Goal: Information Seeking & Learning: Find specific page/section

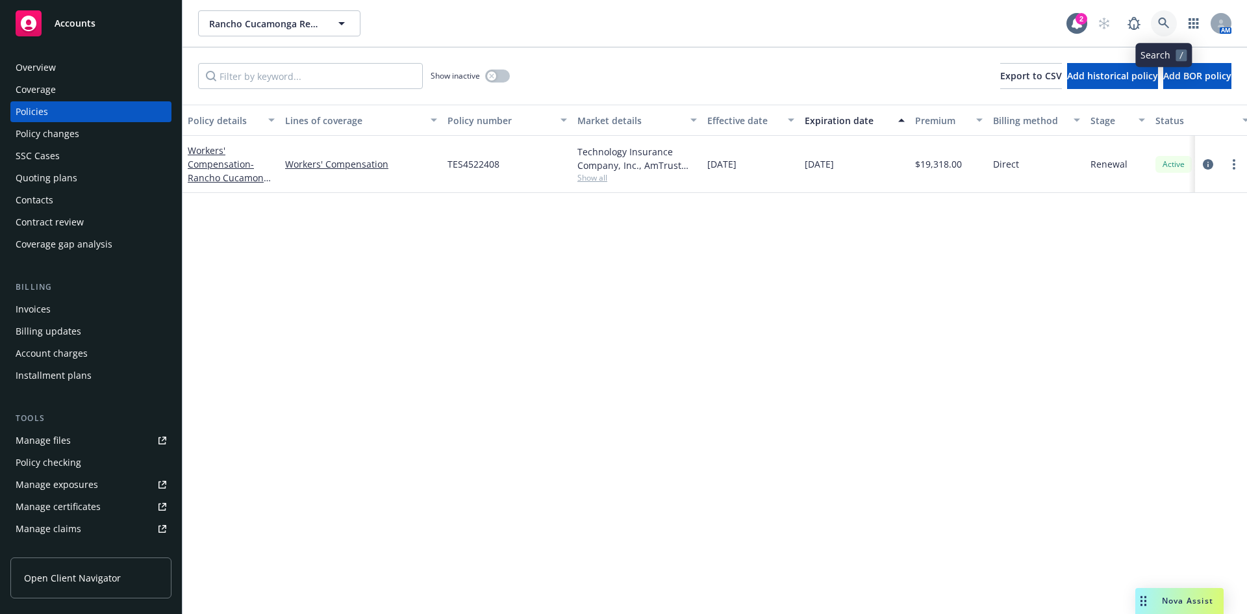
click at [1162, 19] on icon at bounding box center [1163, 23] width 11 height 11
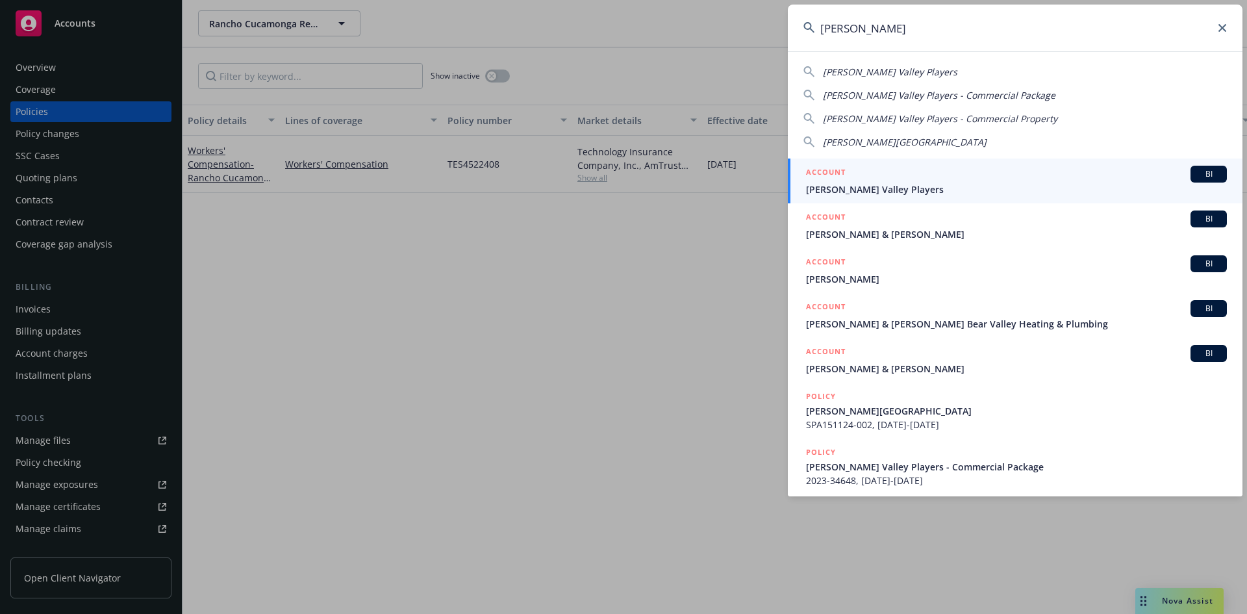
type input "[PERSON_NAME]"
click at [820, 167] on h5 "ACCOUNT" at bounding box center [826, 174] width 40 height 16
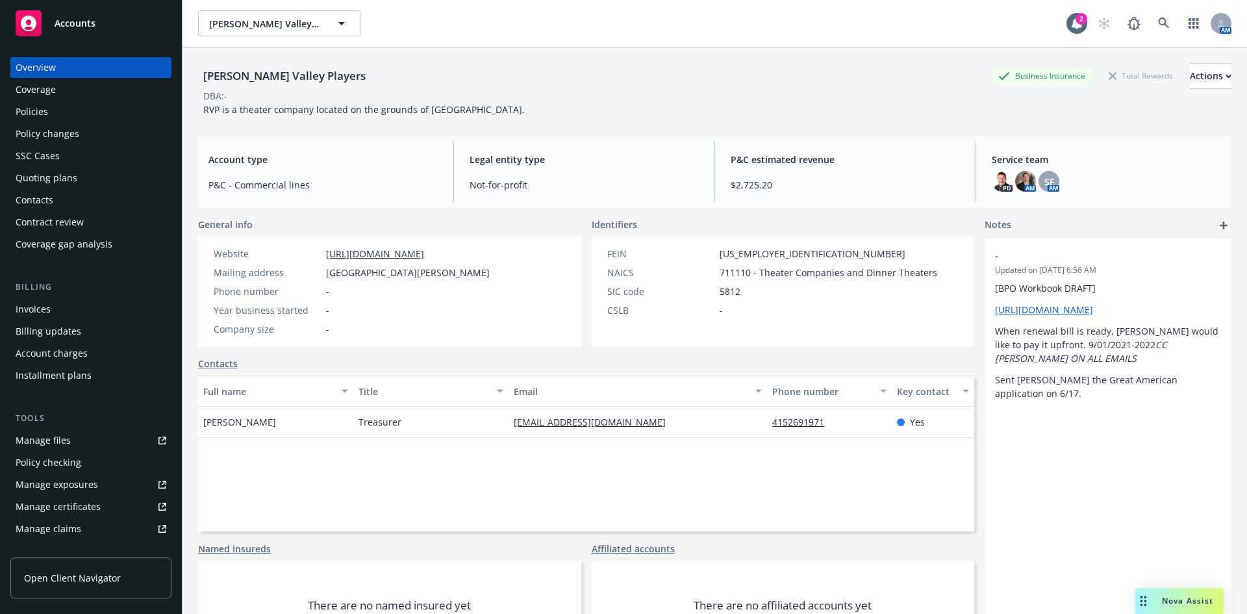
click at [72, 109] on div "Policies" at bounding box center [91, 111] width 151 height 21
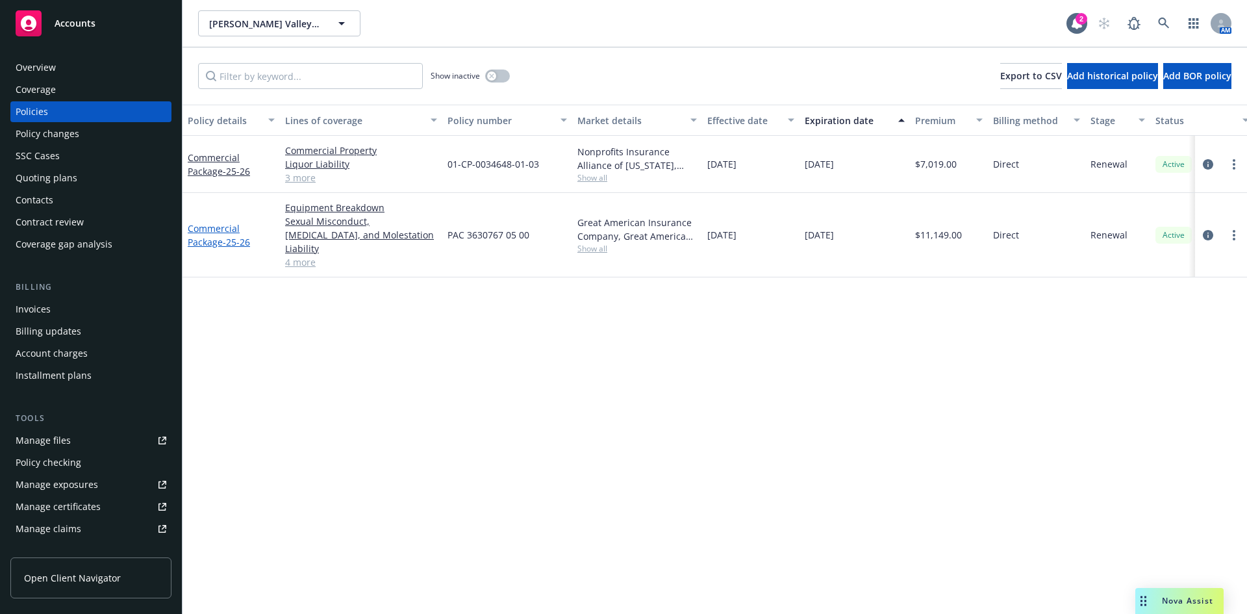
click at [220, 223] on link "Commercial Package - 25-26" at bounding box center [219, 235] width 62 height 26
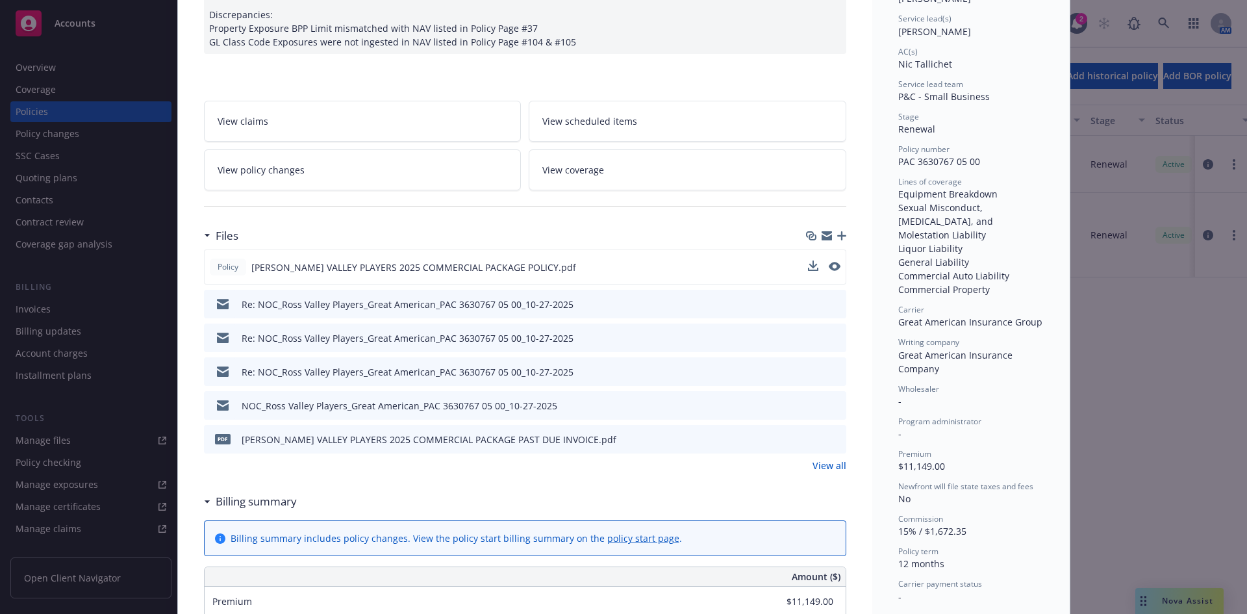
scroll to position [195, 0]
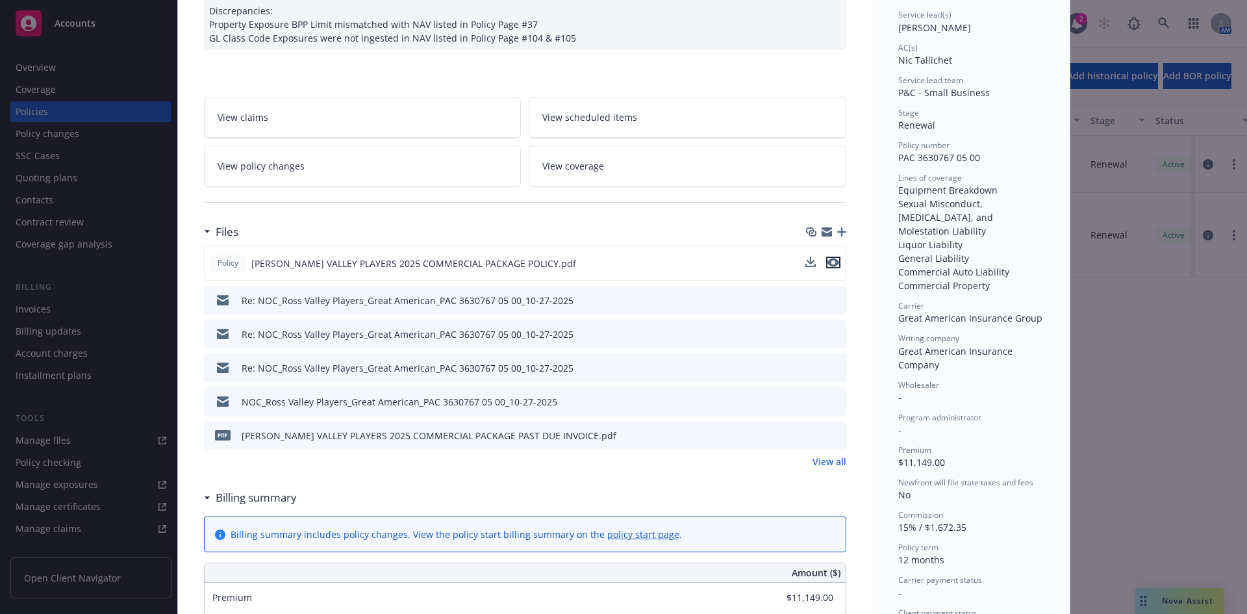
click at [833, 261] on icon "preview file" at bounding box center [833, 262] width 12 height 9
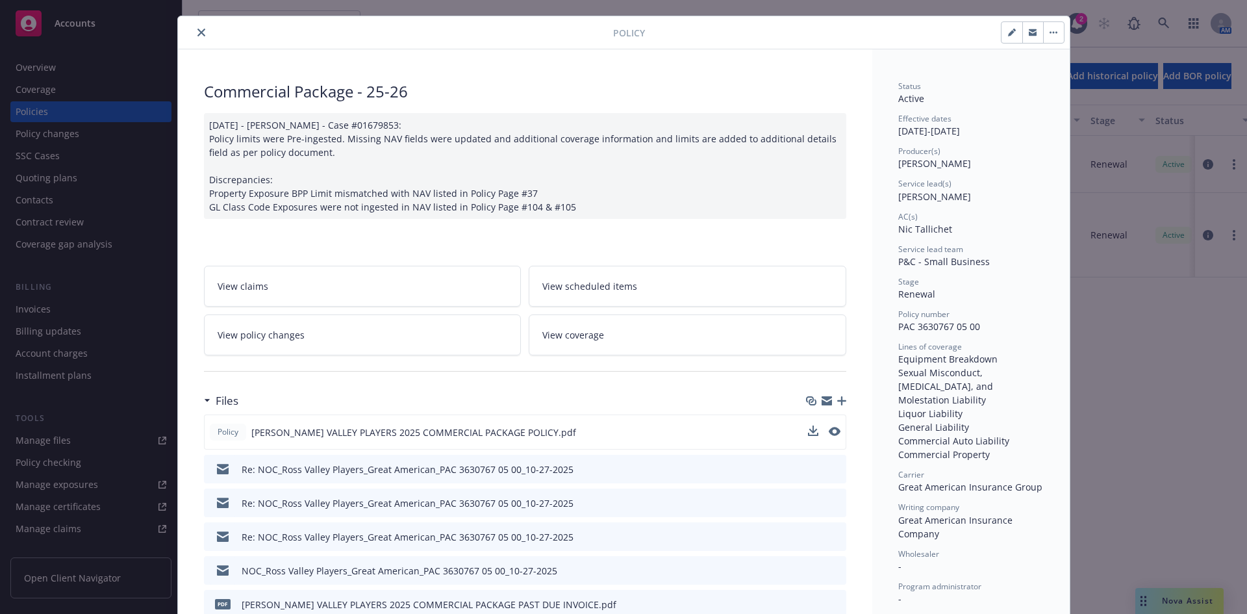
scroll to position [0, 0]
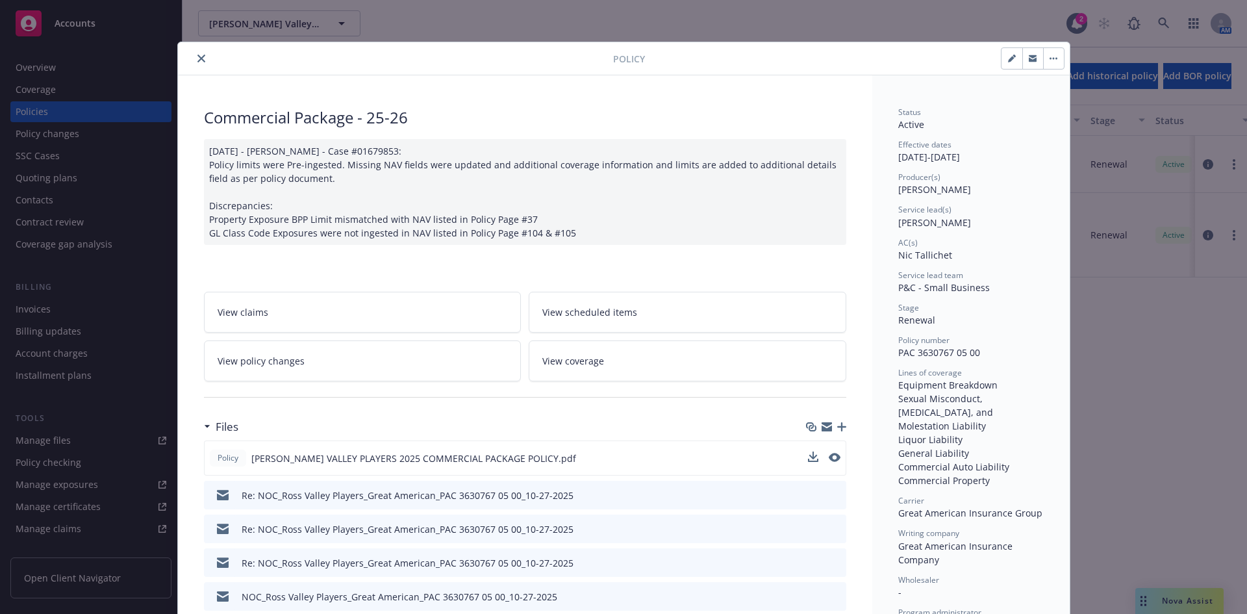
click at [197, 55] on icon "close" at bounding box center [201, 59] width 8 height 8
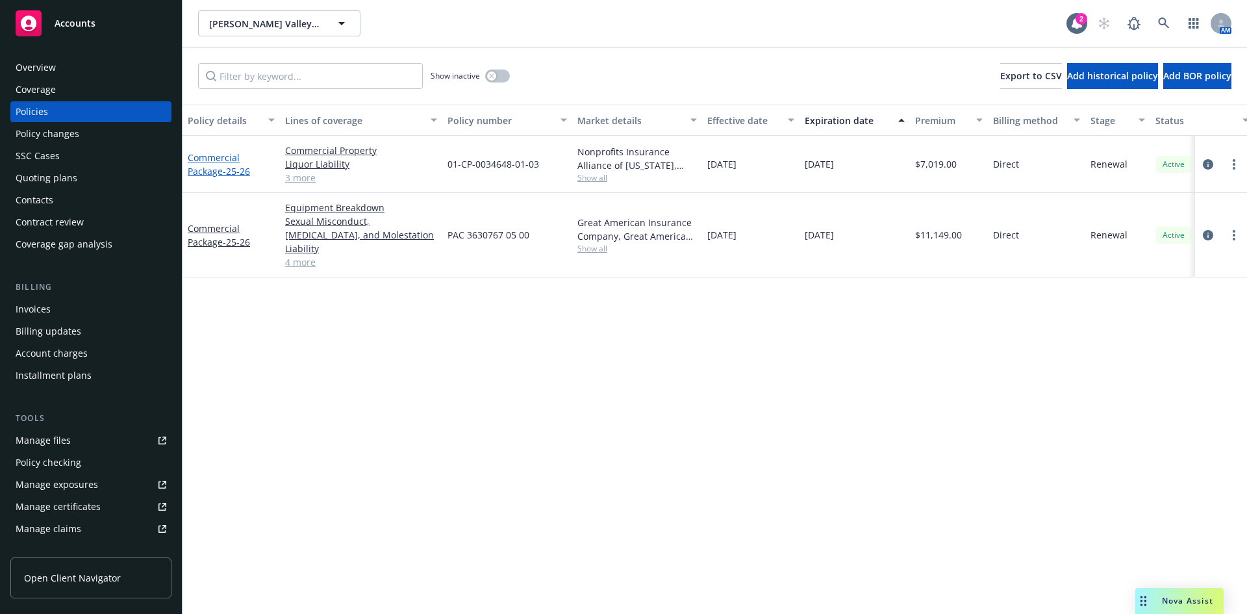
click at [222, 155] on link "Commercial Package - 25-26" at bounding box center [219, 164] width 62 height 26
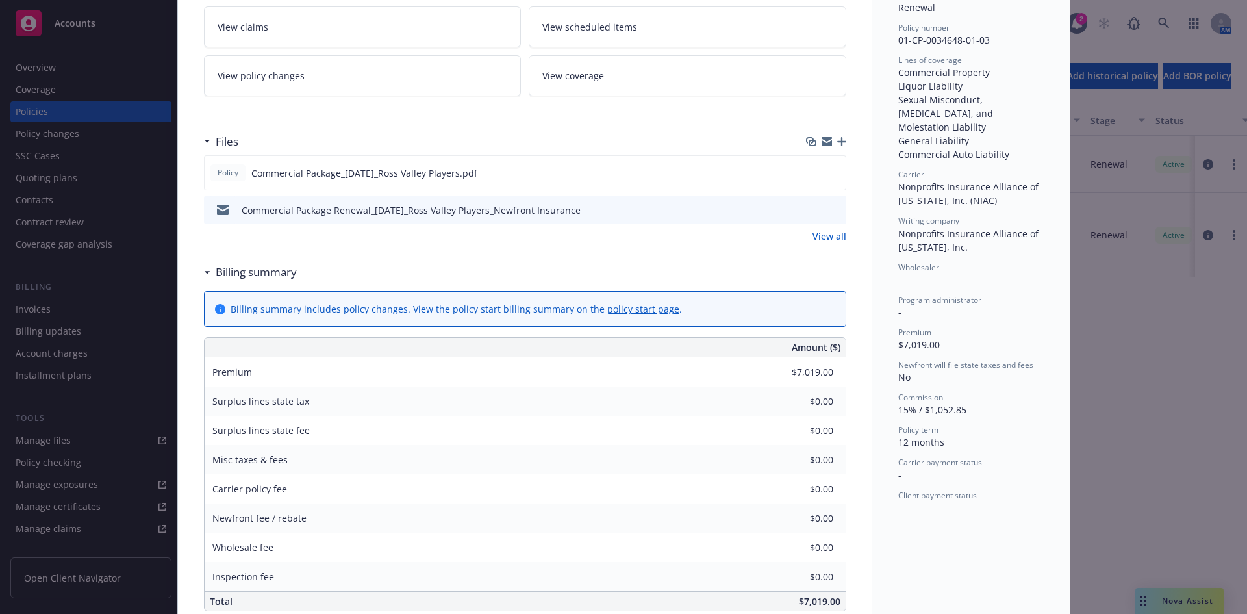
scroll to position [325, 0]
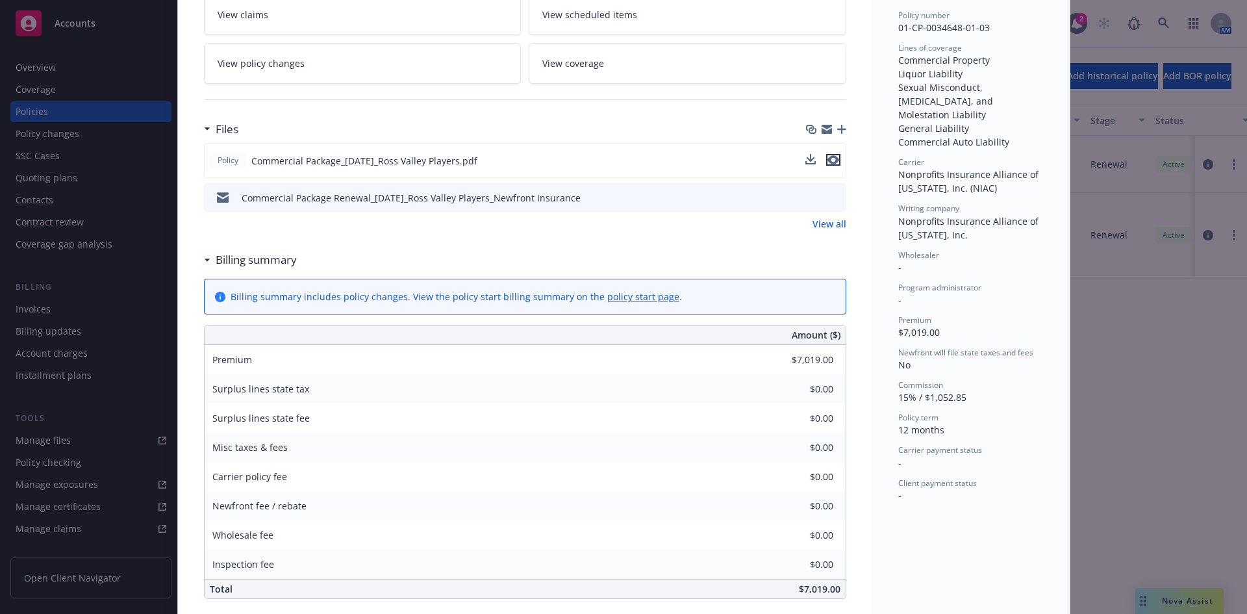
click at [830, 155] on icon "preview file" at bounding box center [833, 159] width 12 height 9
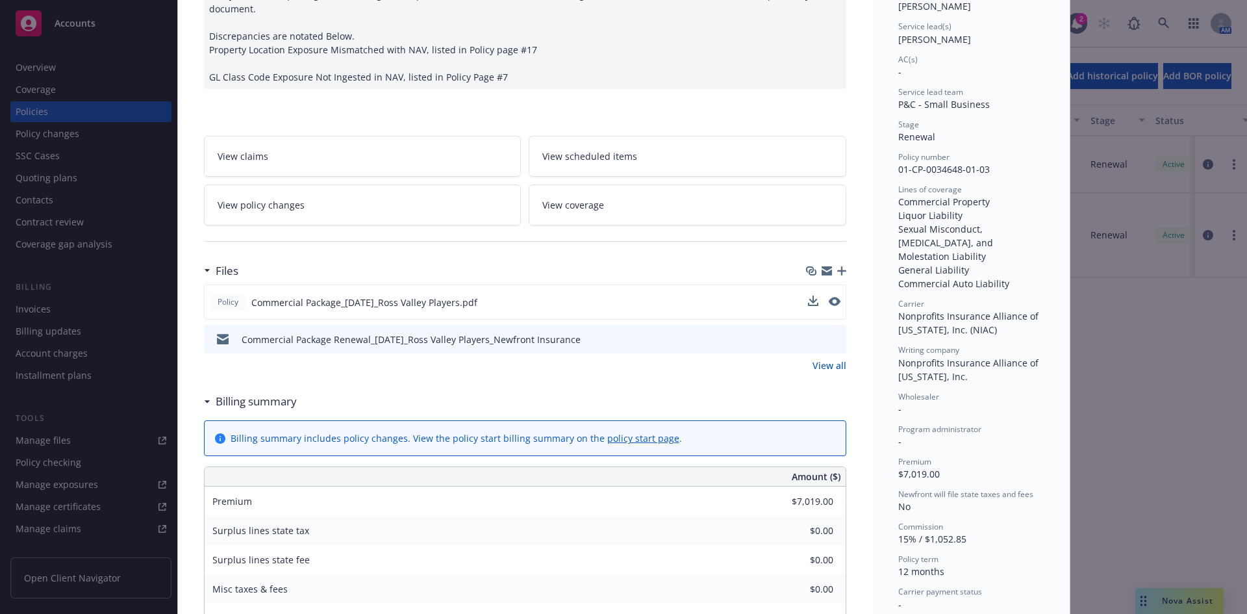
scroll to position [0, 0]
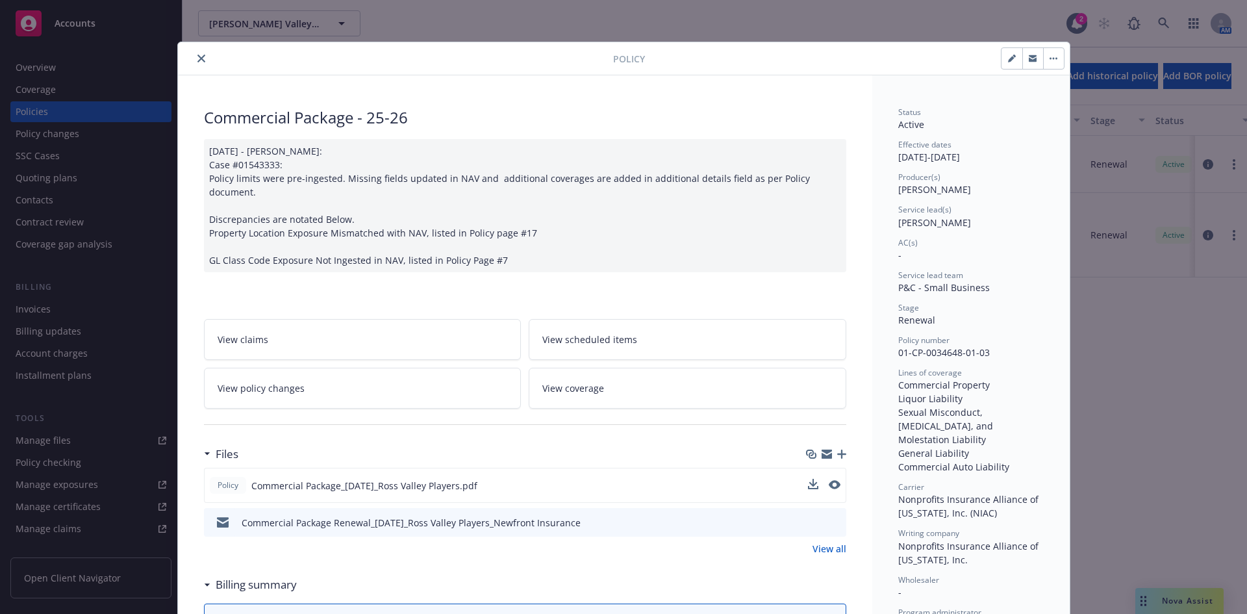
click at [197, 61] on icon "close" at bounding box center [201, 59] width 8 height 8
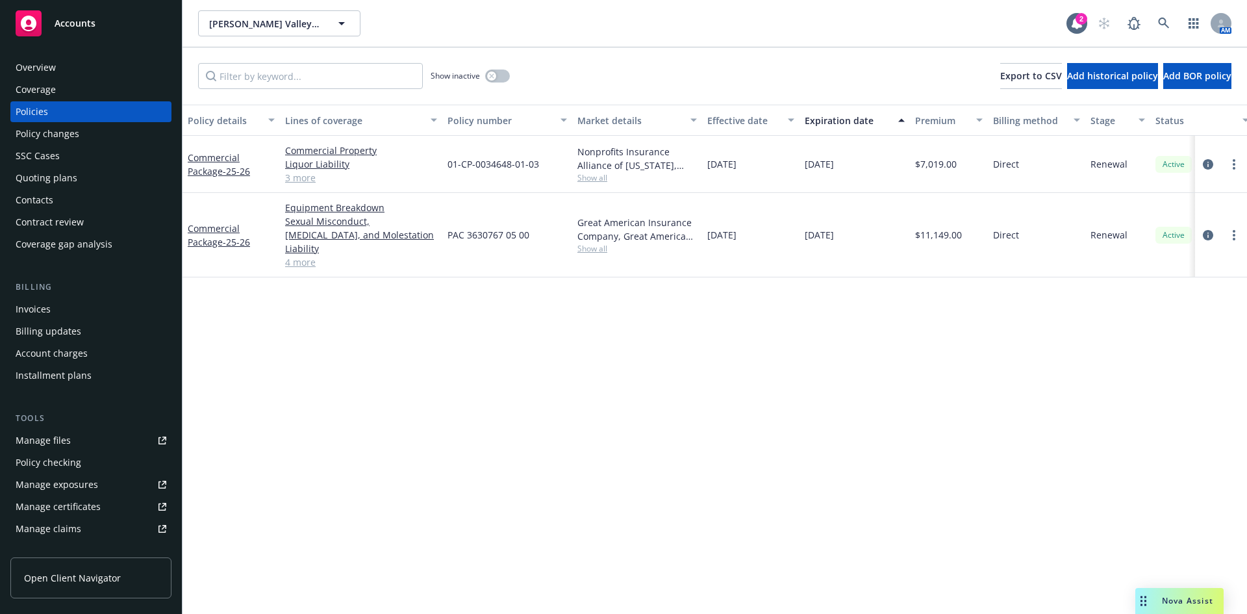
click at [49, 68] on div "Overview" at bounding box center [36, 67] width 40 height 21
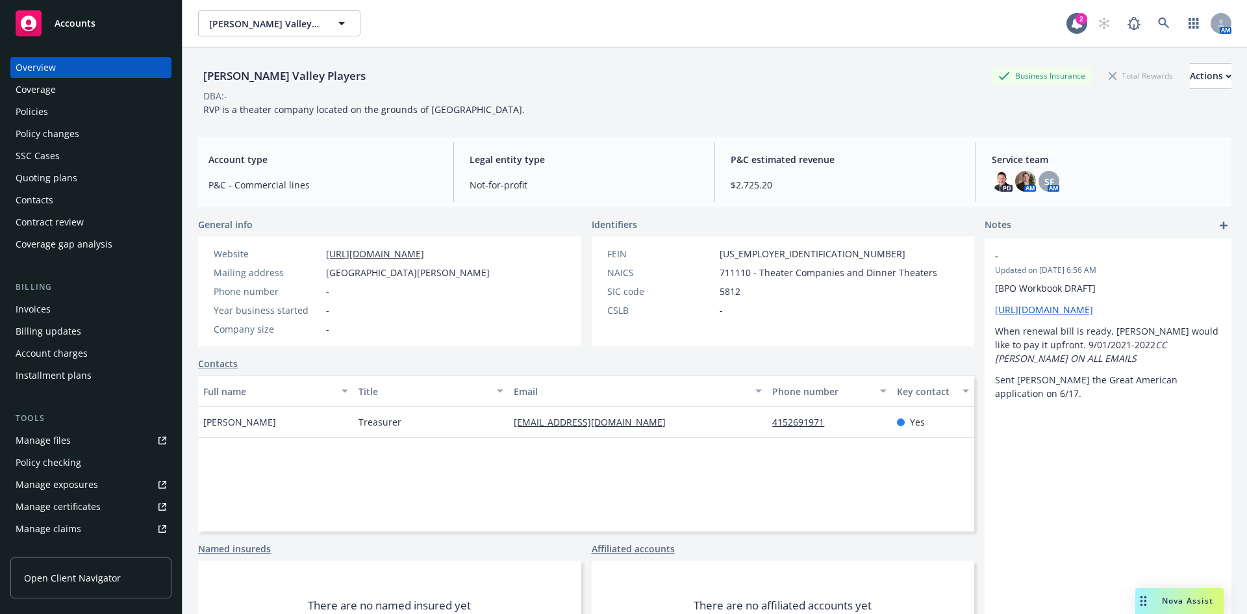
click at [26, 106] on div "Policies" at bounding box center [32, 111] width 32 height 21
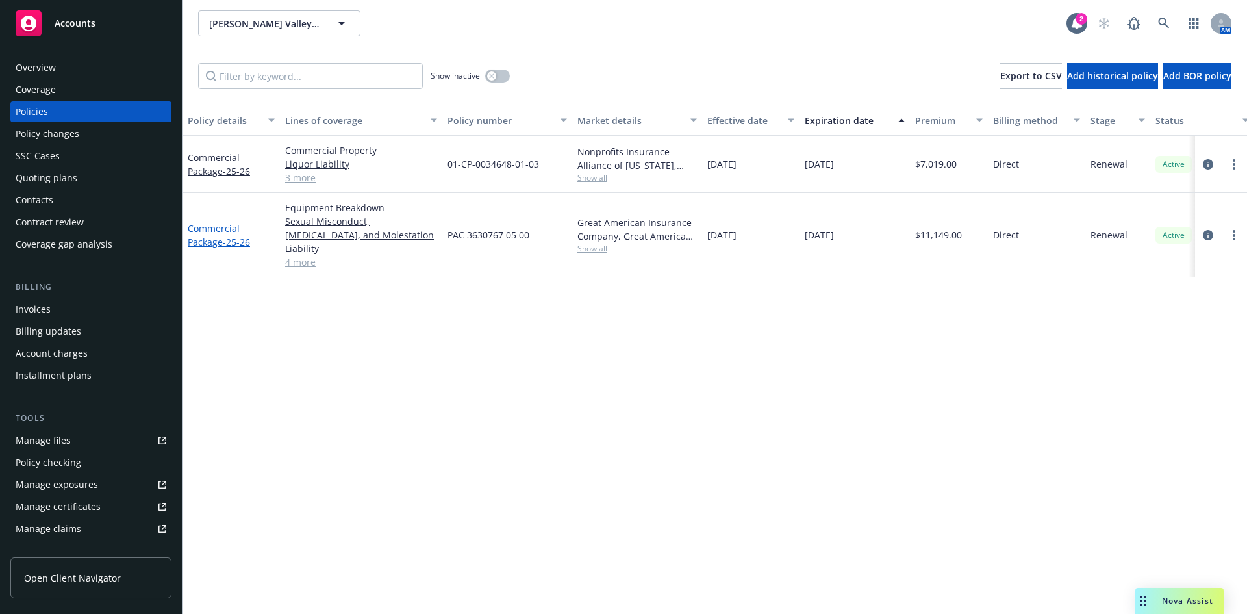
click at [226, 222] on link "Commercial Package - 25-26" at bounding box center [219, 235] width 62 height 26
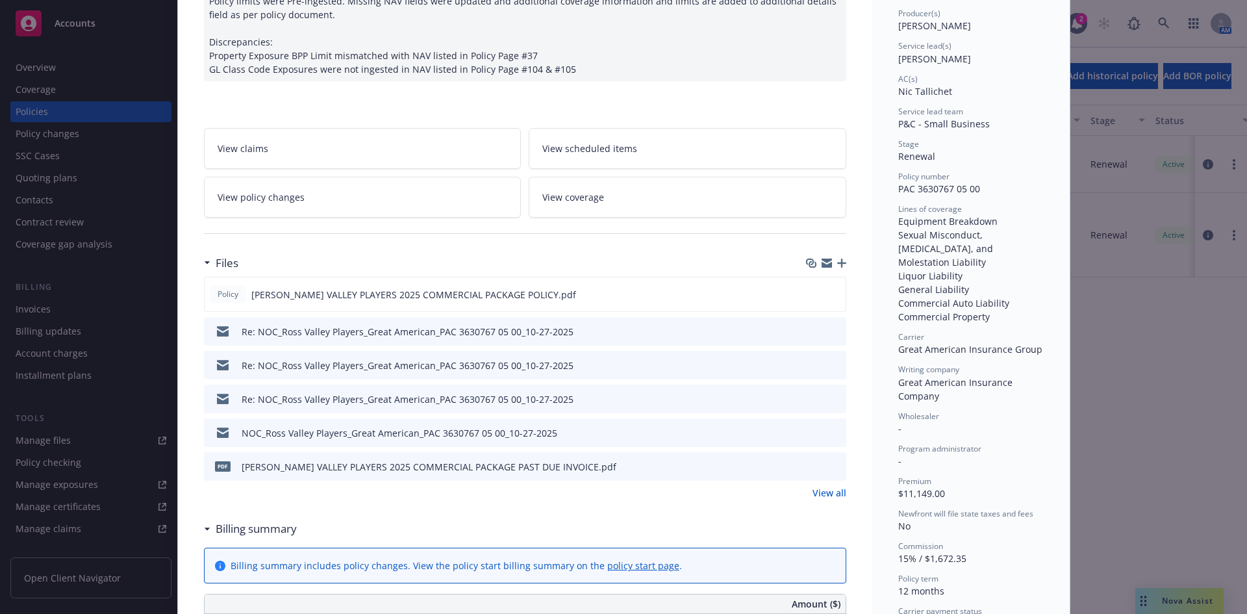
scroll to position [169, 0]
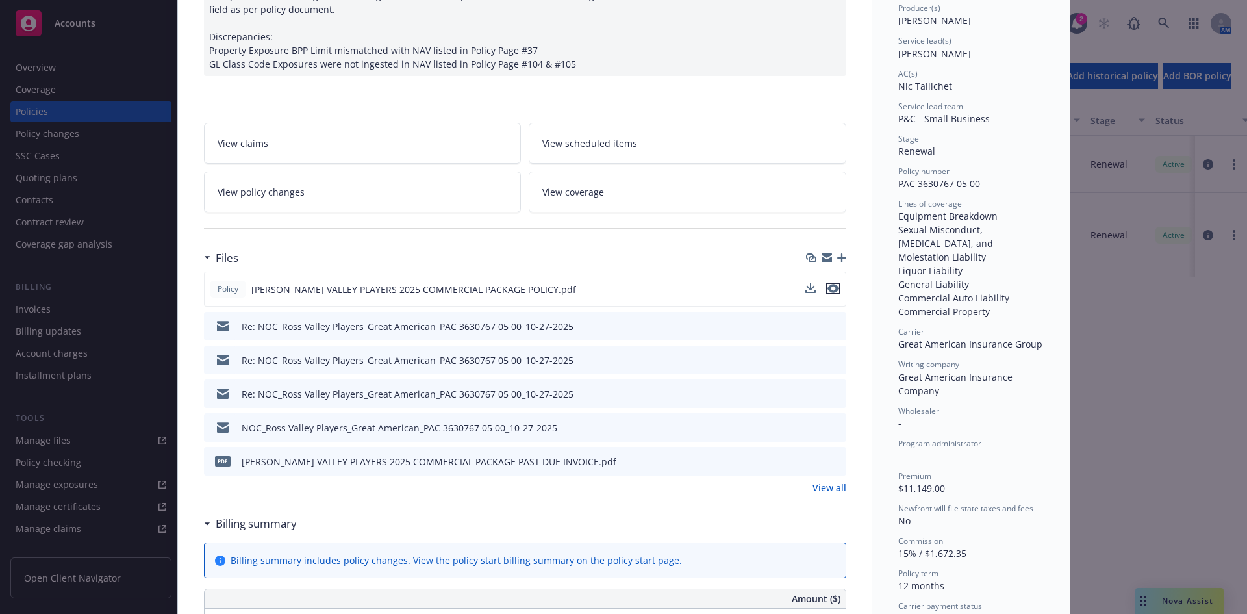
click at [829, 284] on icon "preview file" at bounding box center [833, 288] width 12 height 9
